Goal: Information Seeking & Learning: Compare options

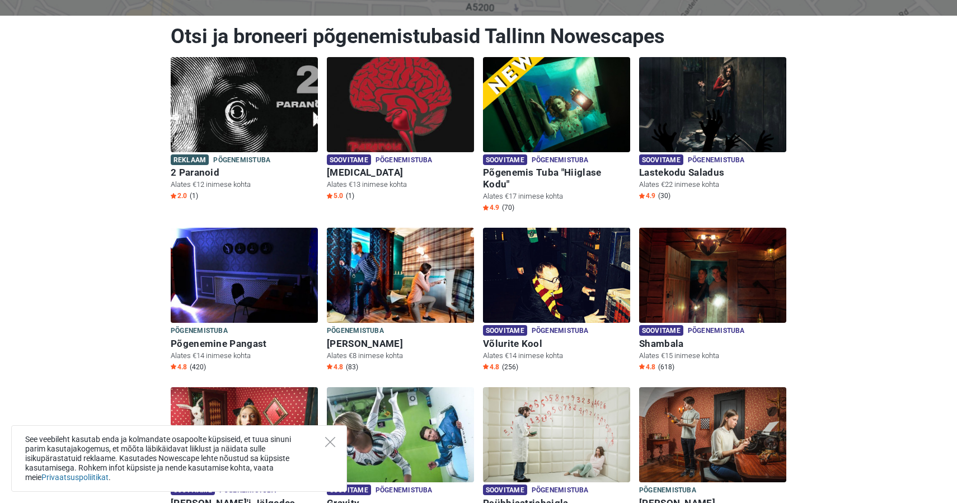
scroll to position [140, 0]
click at [326, 444] on icon "Close" at bounding box center [330, 442] width 10 height 10
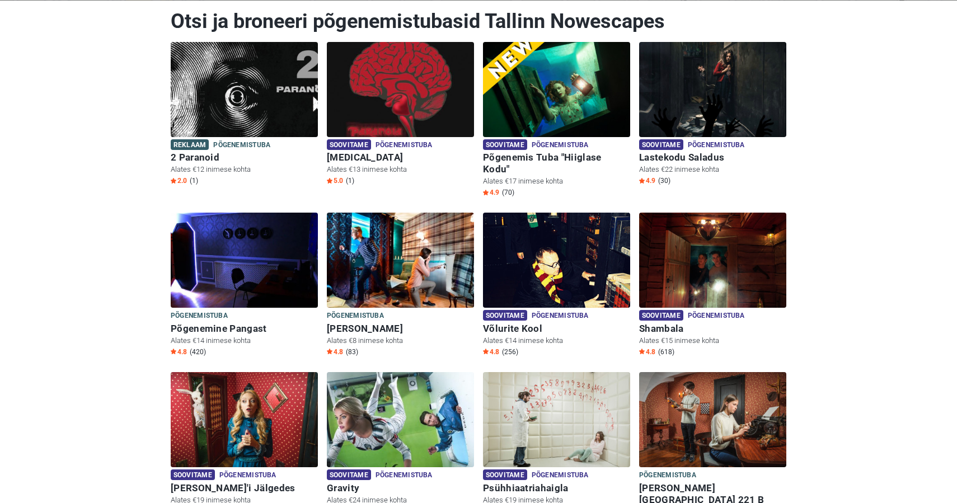
scroll to position [155, 0]
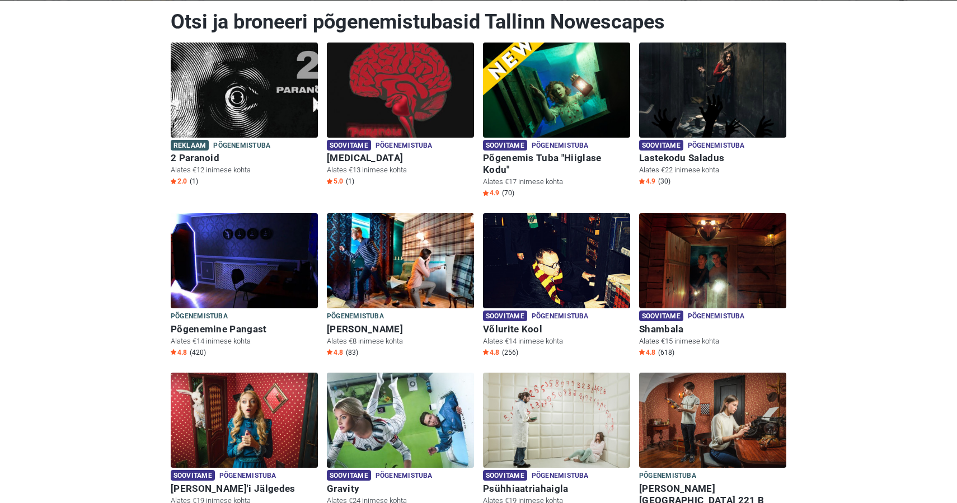
scroll to position [156, 0]
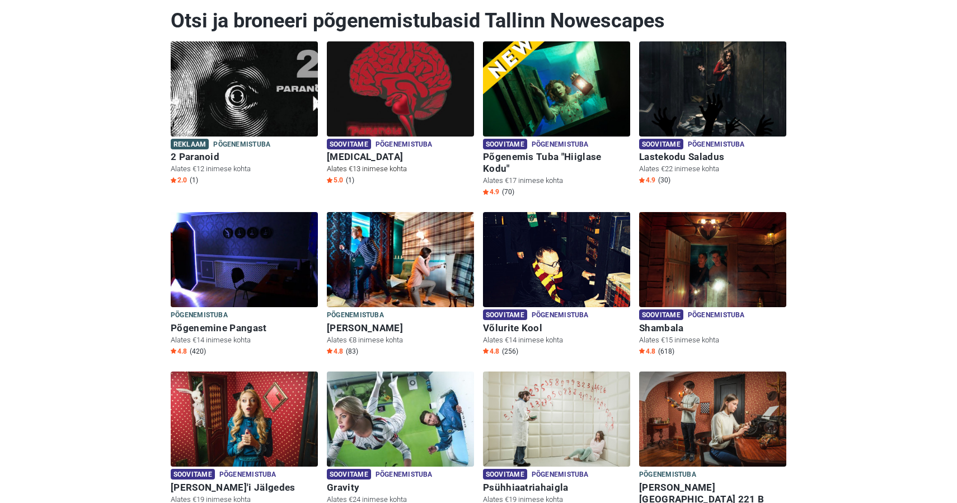
click at [393, 142] on span "Põgenemistuba" at bounding box center [403, 145] width 57 height 12
click at [562, 157] on h6 "Põgenemis Tuba "Hiiglase Kodu"" at bounding box center [556, 162] width 147 height 23
click at [699, 155] on h6 "Lastekodu Saladus" at bounding box center [712, 157] width 147 height 12
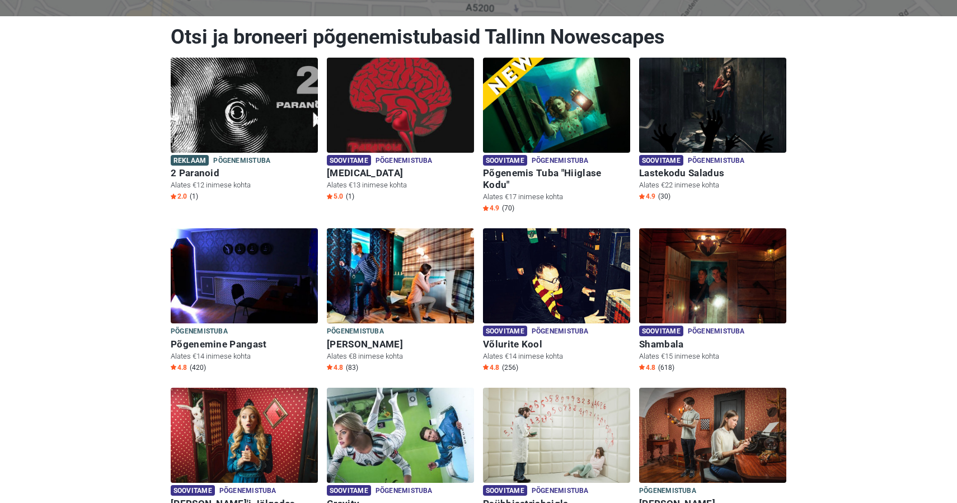
scroll to position [145, 0]
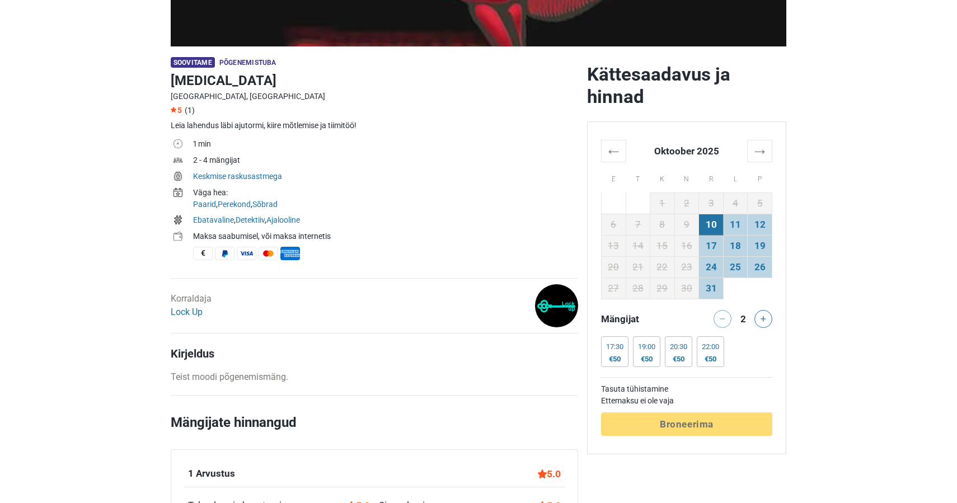
scroll to position [293, 0]
click at [762, 316] on button at bounding box center [763, 319] width 18 height 18
click at [762, 316] on div at bounding box center [765, 319] width 22 height 18
click at [763, 318] on div at bounding box center [765, 319] width 22 height 18
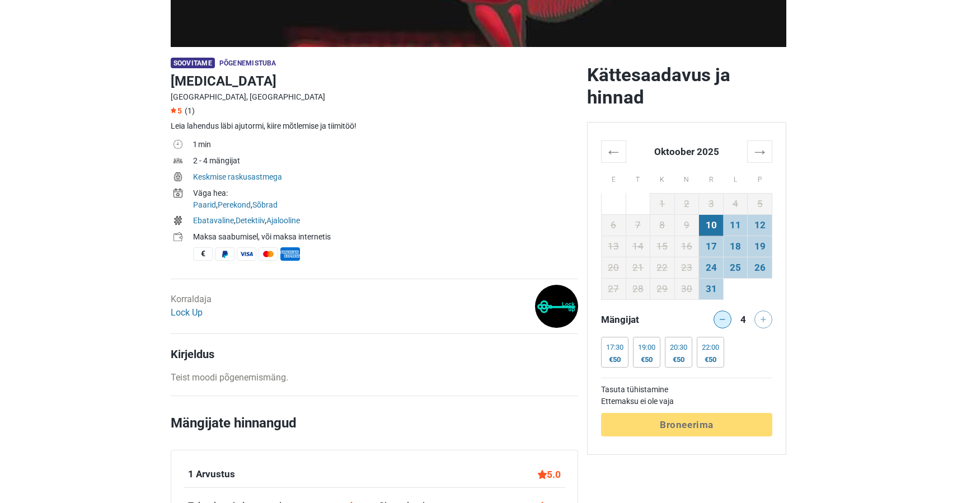
click at [724, 316] on button at bounding box center [722, 319] width 18 height 18
click at [759, 318] on button at bounding box center [763, 319] width 18 height 18
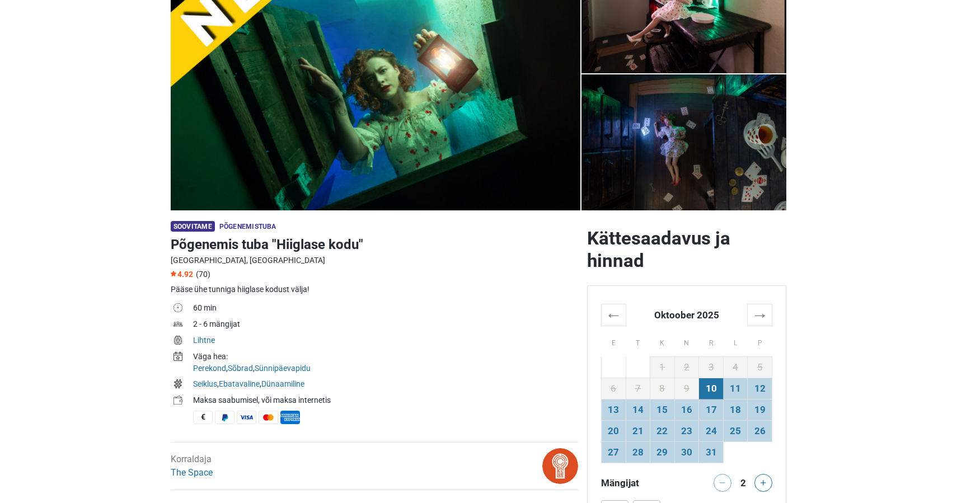
scroll to position [129, 0]
click at [764, 478] on button at bounding box center [763, 483] width 18 height 18
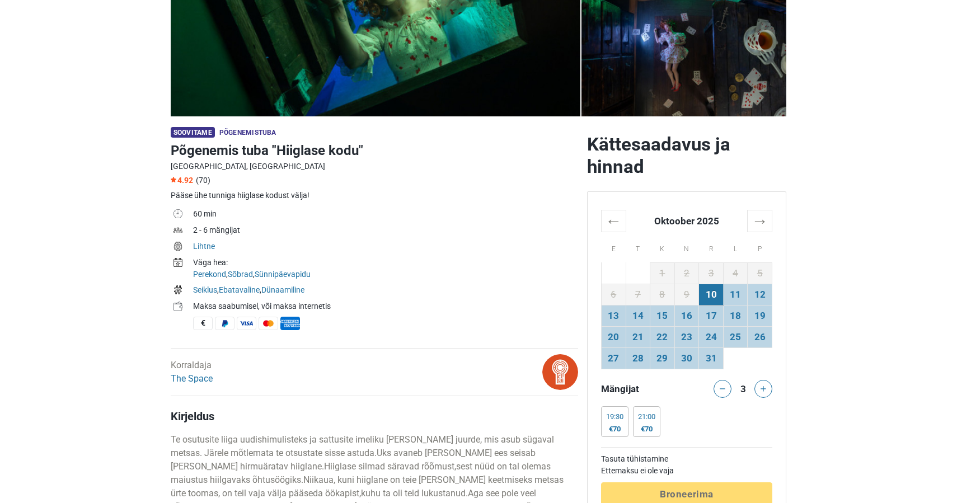
scroll to position [225, 0]
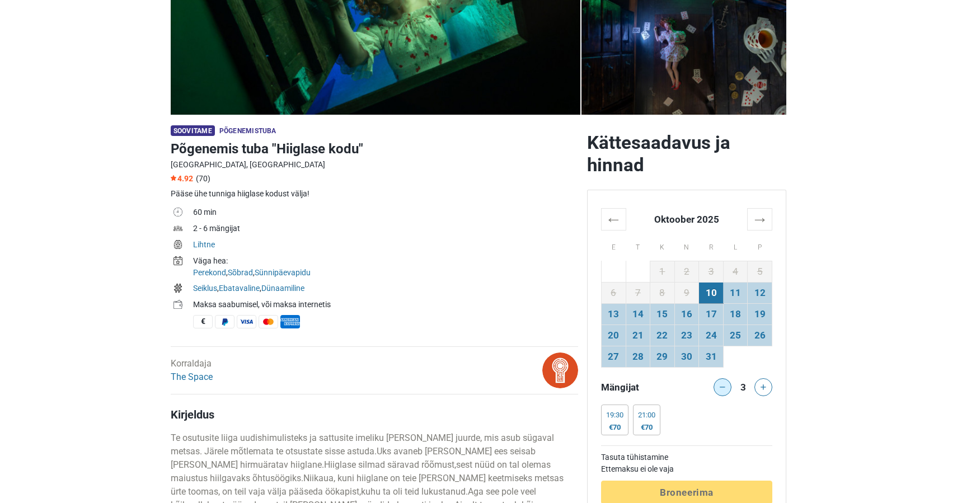
click at [721, 388] on icon at bounding box center [722, 387] width 6 height 6
click at [721, 388] on div at bounding box center [720, 387] width 22 height 18
click at [775, 389] on div at bounding box center [765, 387] width 22 height 18
click at [768, 389] on button at bounding box center [763, 387] width 18 height 18
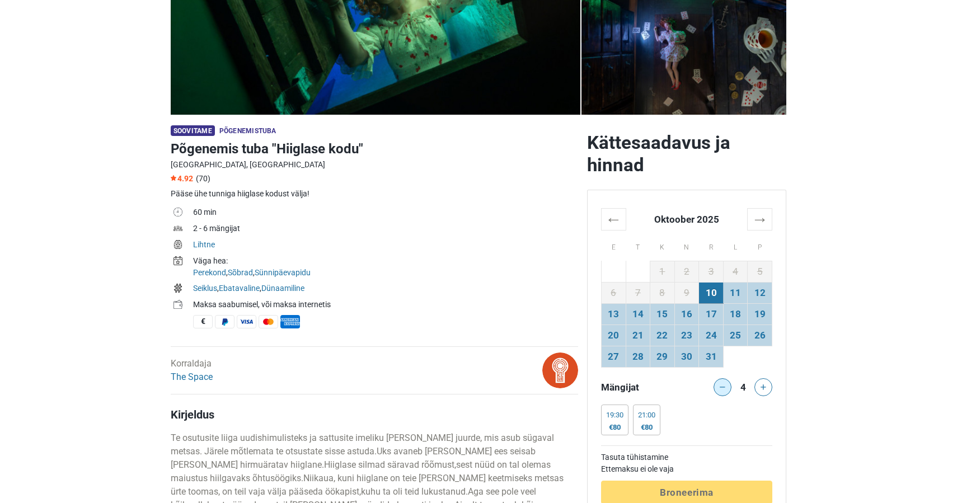
click at [726, 388] on button at bounding box center [722, 387] width 18 height 18
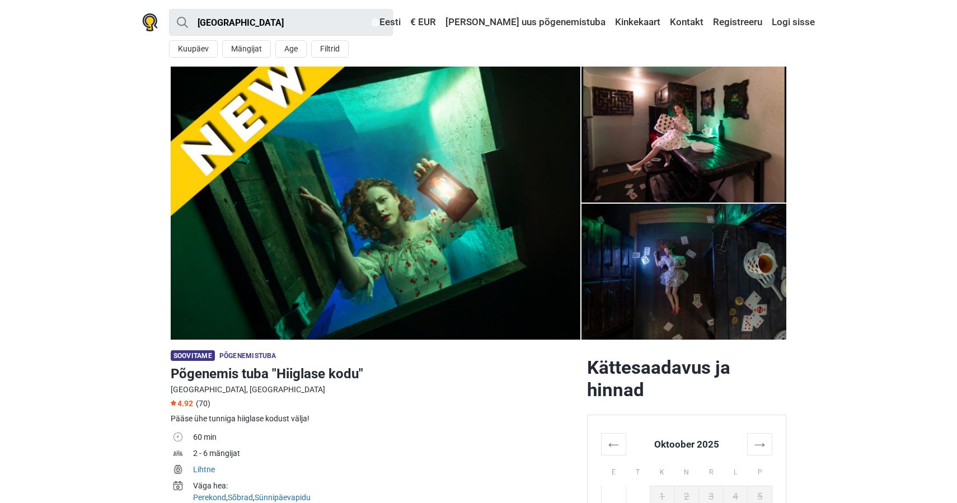
scroll to position [0, 0]
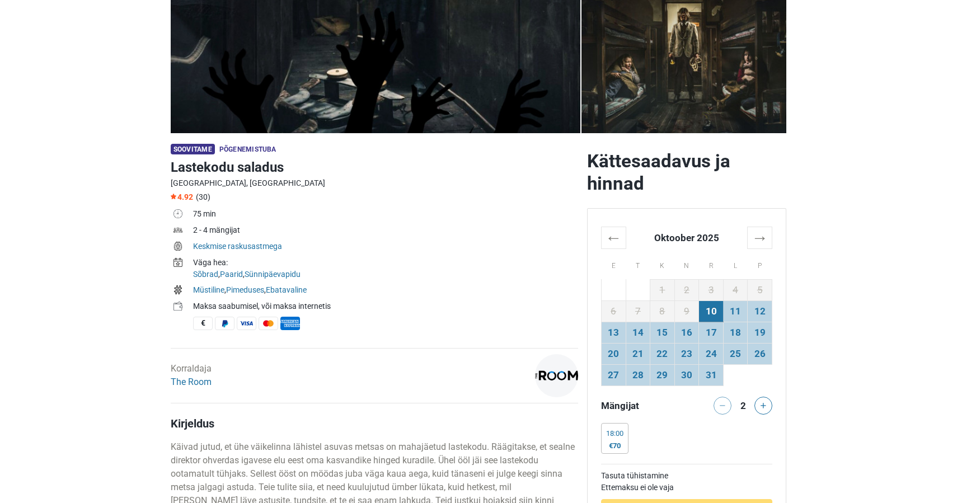
scroll to position [210, 0]
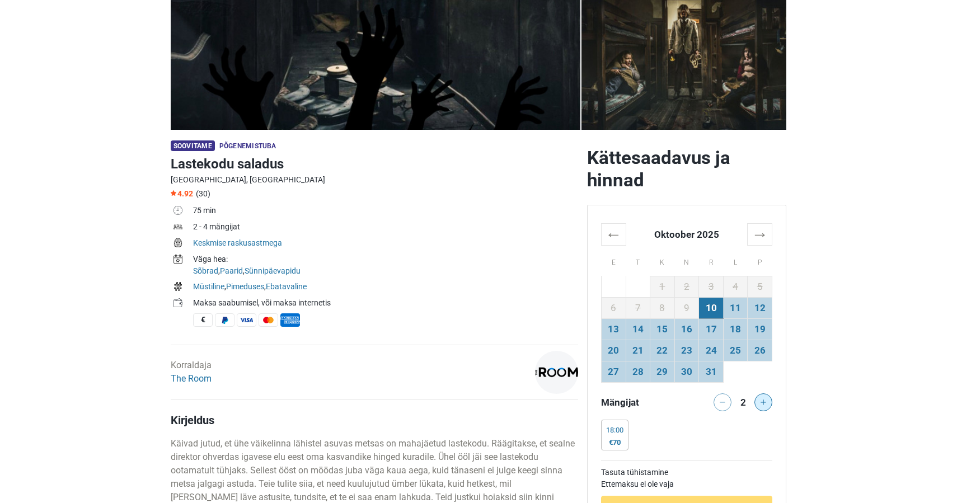
click at [768, 396] on button at bounding box center [763, 402] width 18 height 18
